Goal: Navigation & Orientation: Find specific page/section

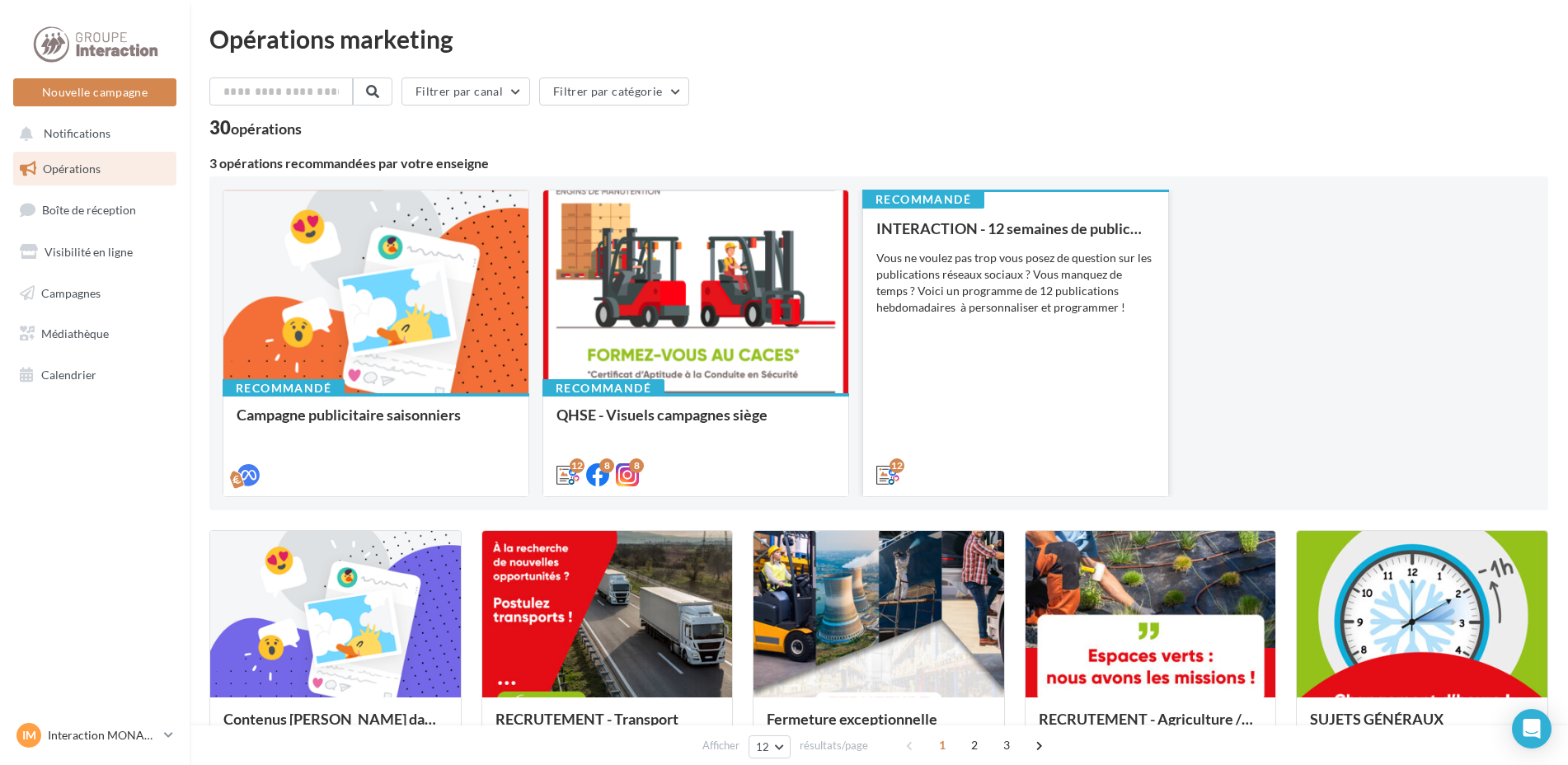
scroll to position [83, 0]
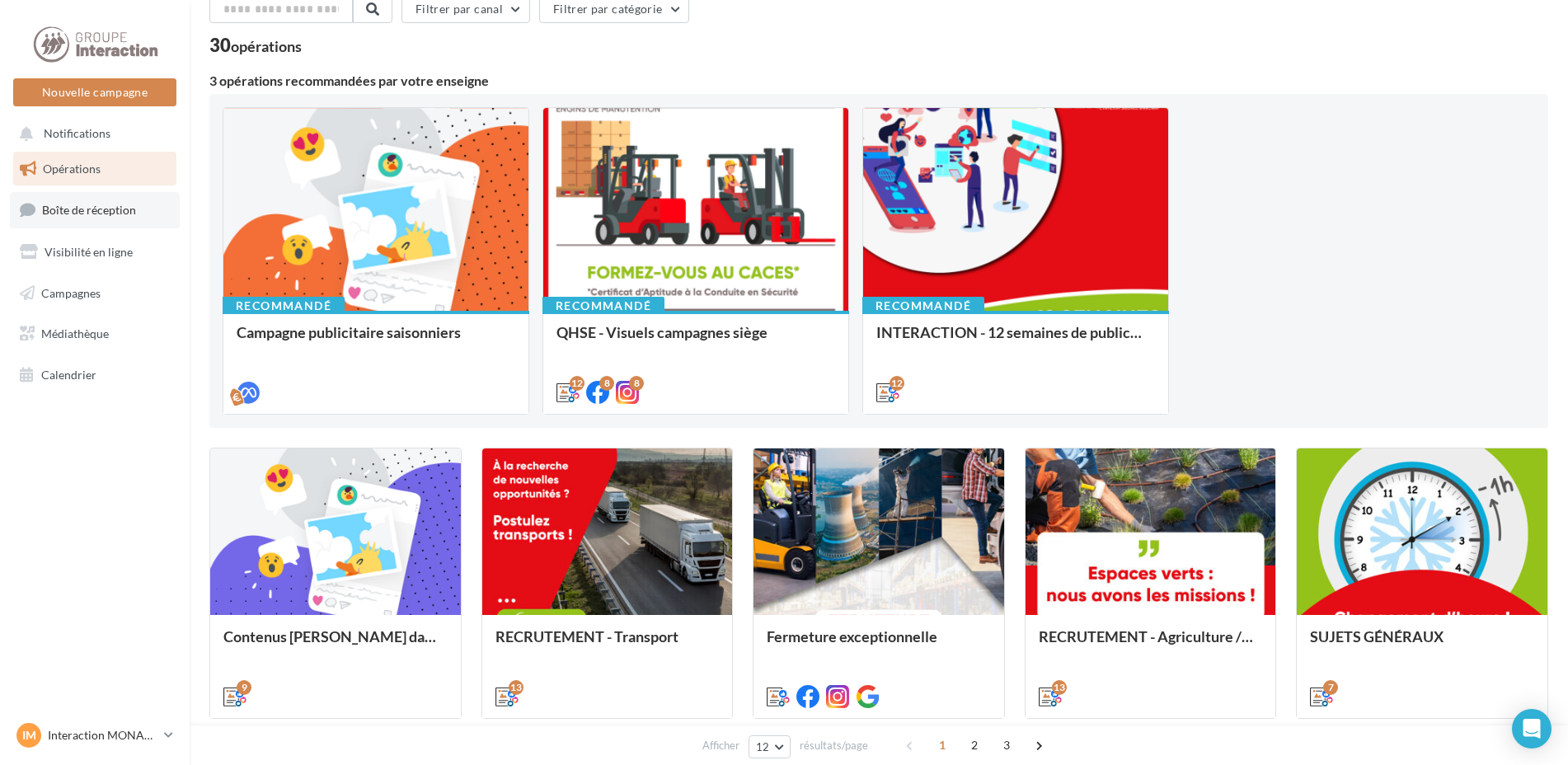
click at [95, 215] on span "Boîte de réception" at bounding box center [88, 209] width 94 height 14
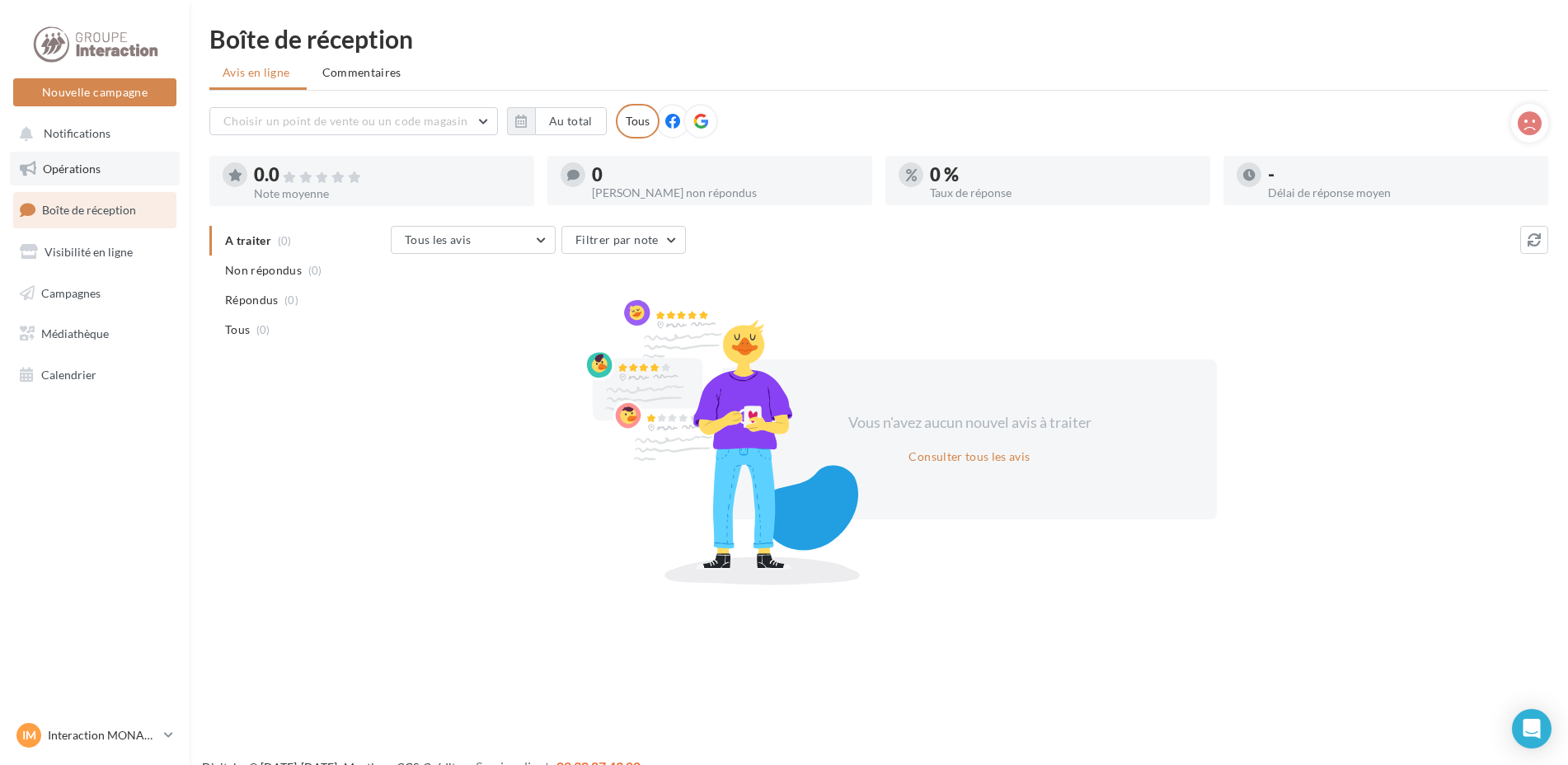
click at [66, 168] on span "Opérations" at bounding box center [71, 168] width 58 height 14
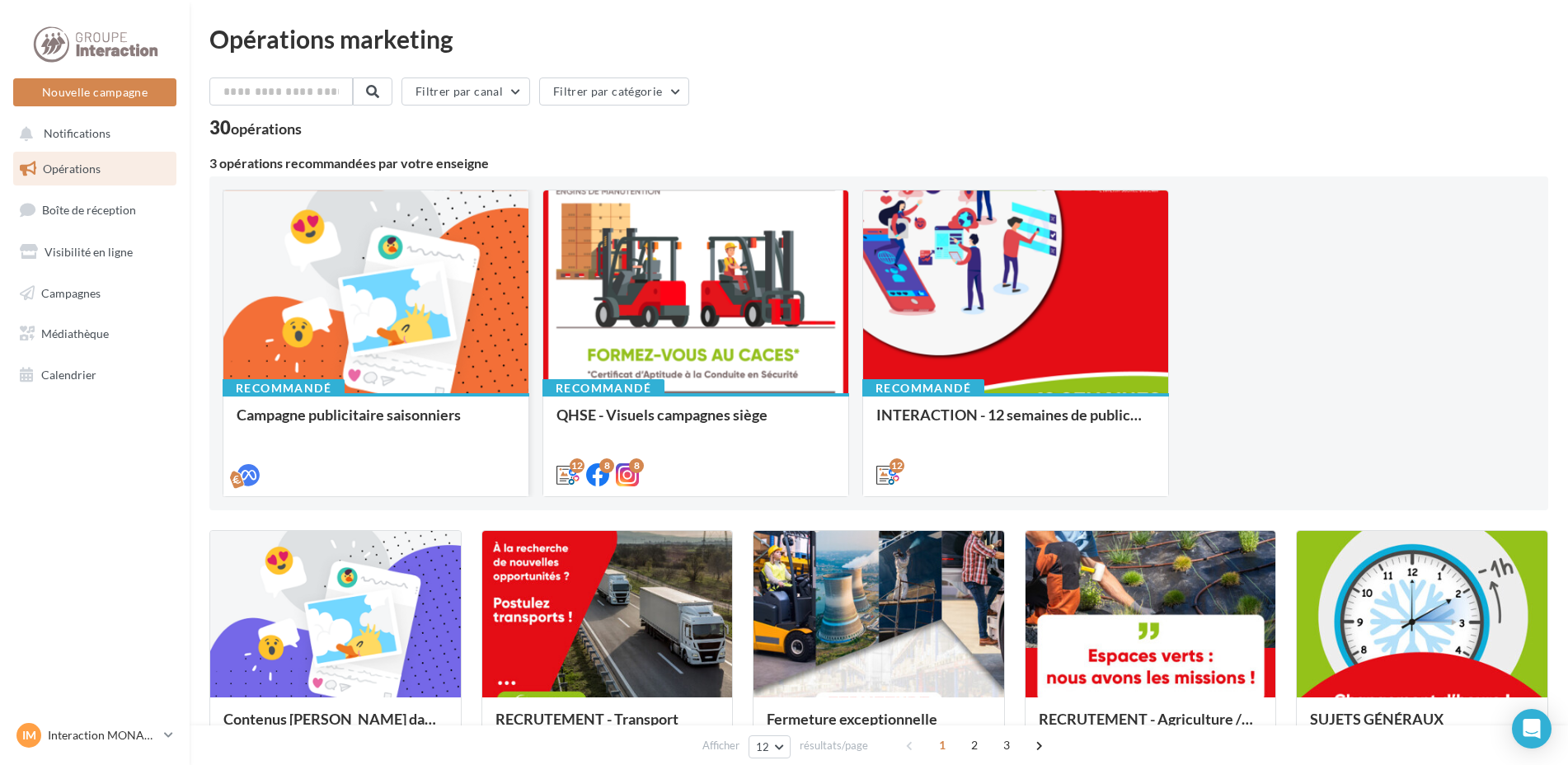
click at [336, 307] on div at bounding box center [376, 292] width 305 height 205
